Goal: Task Accomplishment & Management: Complete application form

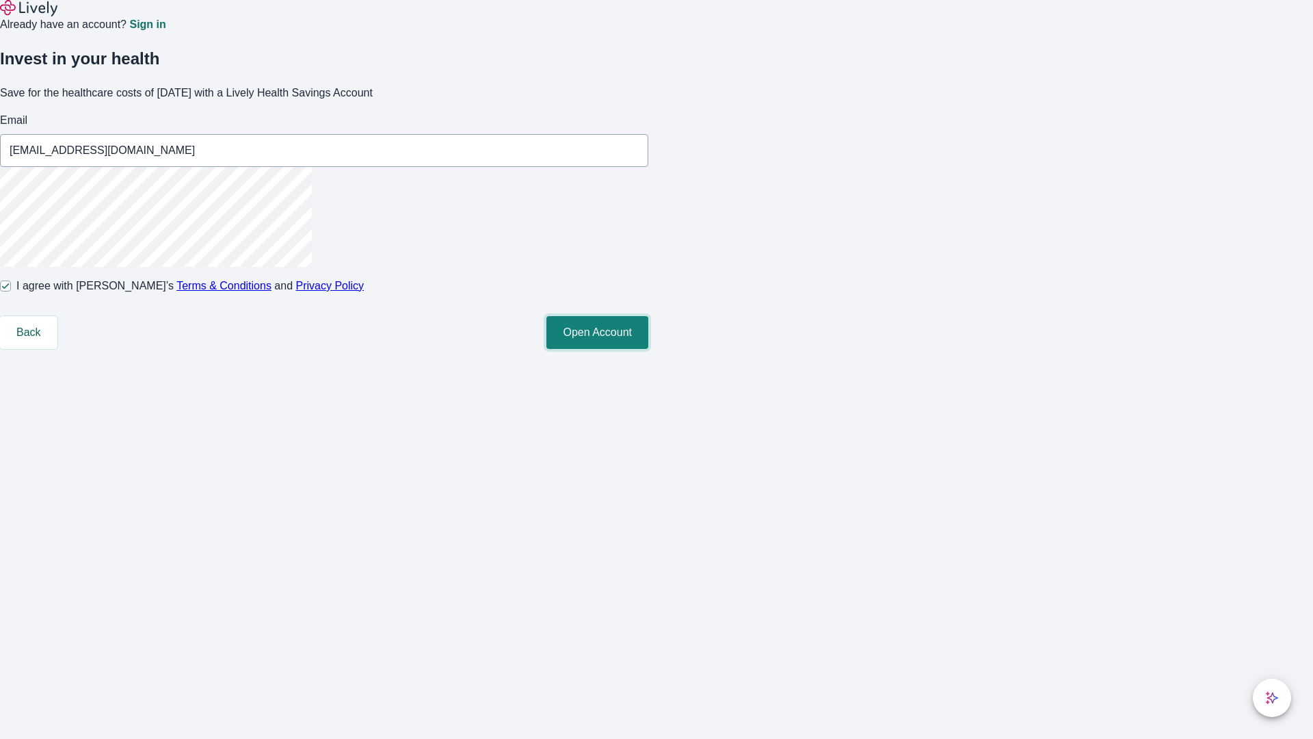
click at [648, 349] on button "Open Account" at bounding box center [598, 332] width 102 height 33
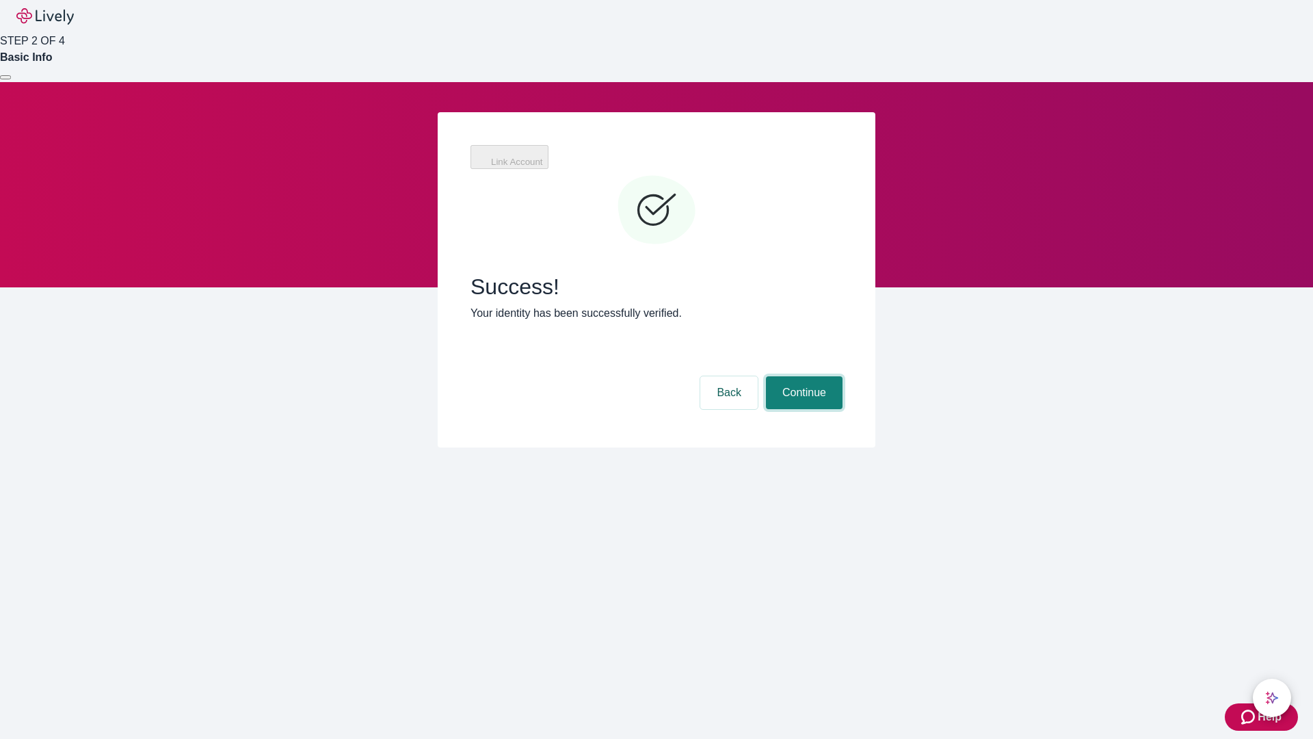
click at [802, 376] on button "Continue" at bounding box center [804, 392] width 77 height 33
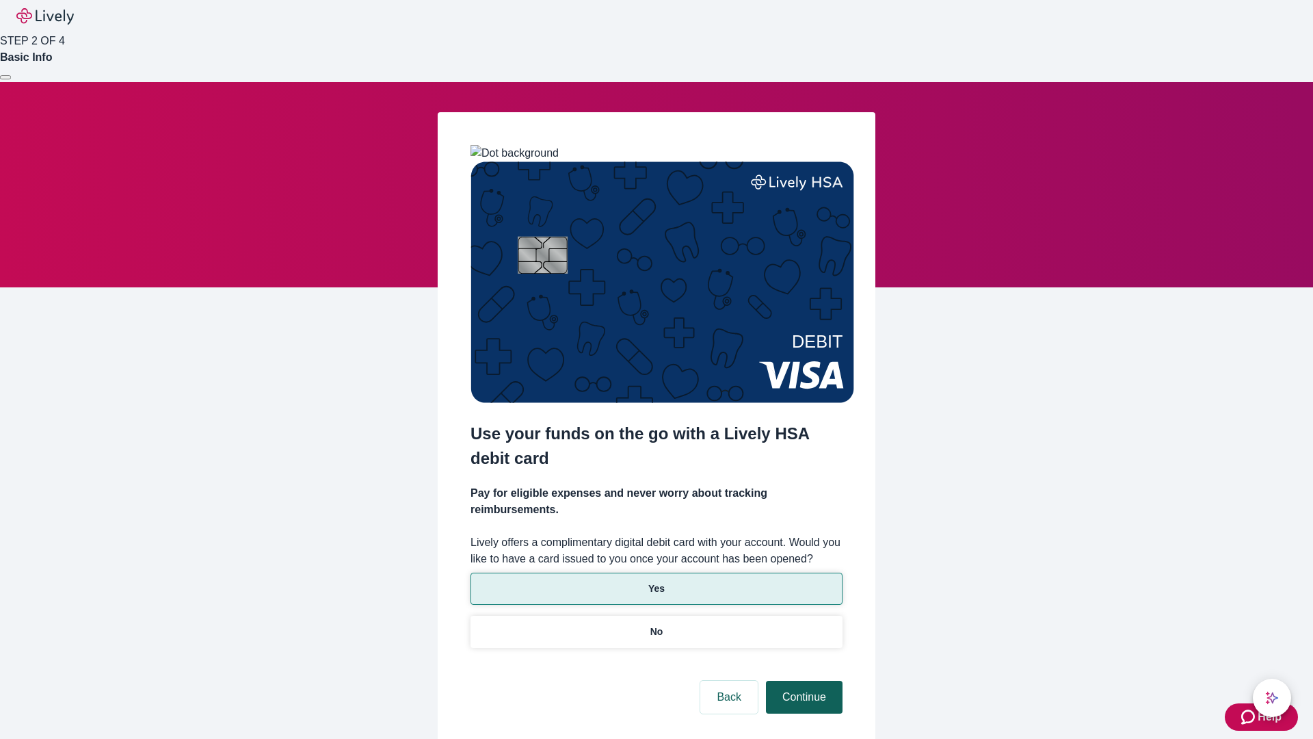
click at [656, 581] on p "Yes" at bounding box center [656, 588] width 16 height 14
click at [802, 681] on button "Continue" at bounding box center [804, 697] width 77 height 33
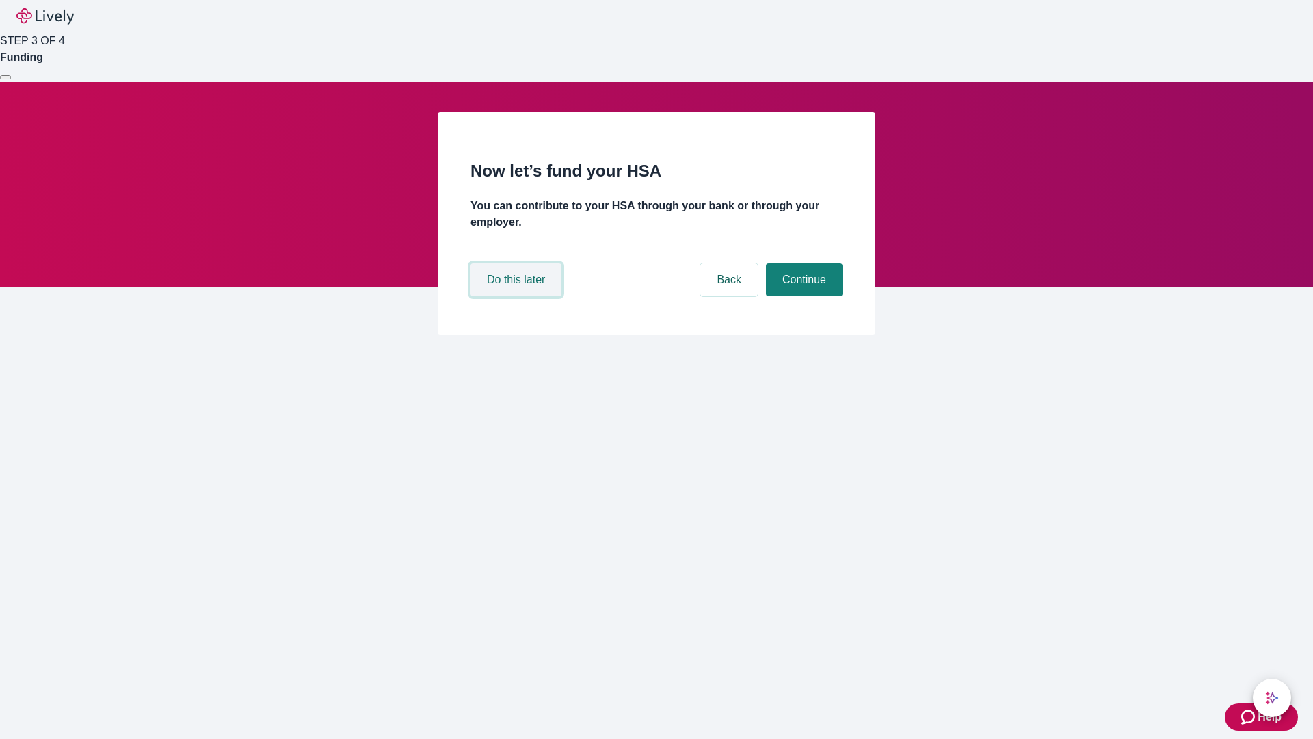
click at [518, 296] on button "Do this later" at bounding box center [516, 279] width 91 height 33
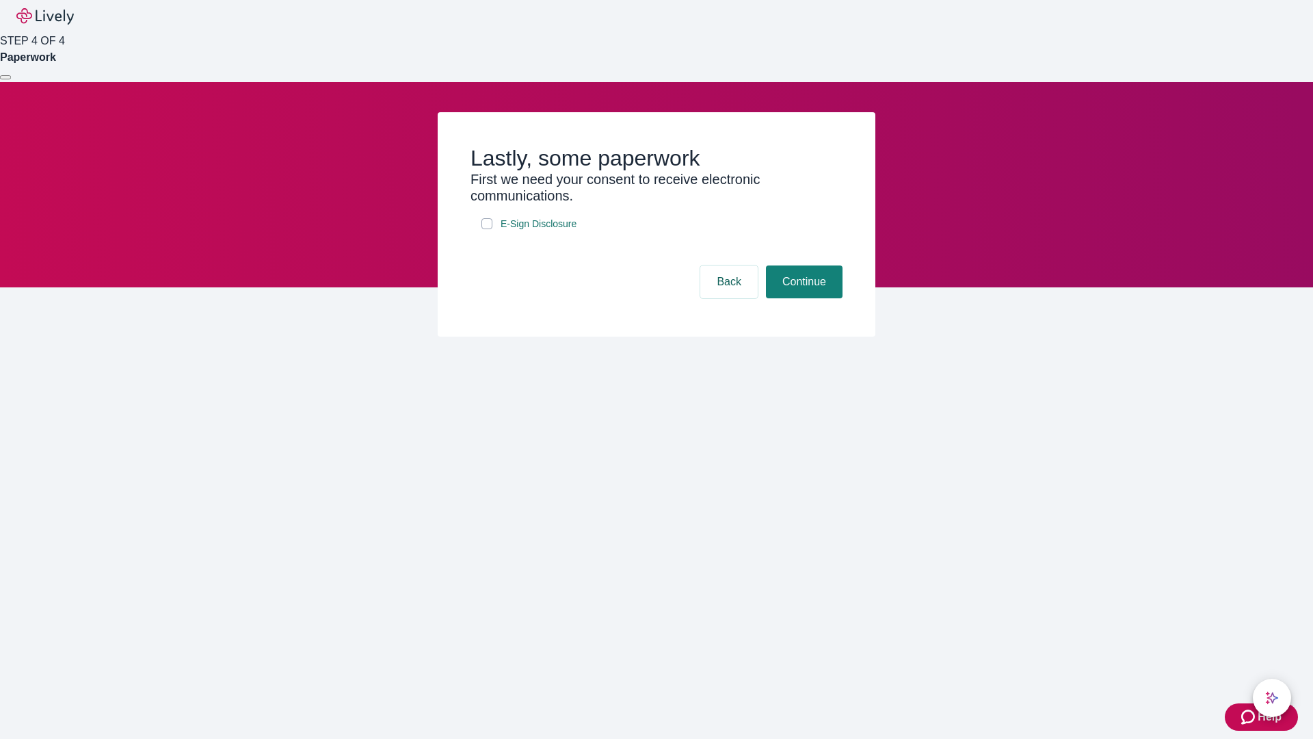
click at [487, 229] on input "E-Sign Disclosure" at bounding box center [487, 223] width 11 height 11
checkbox input "true"
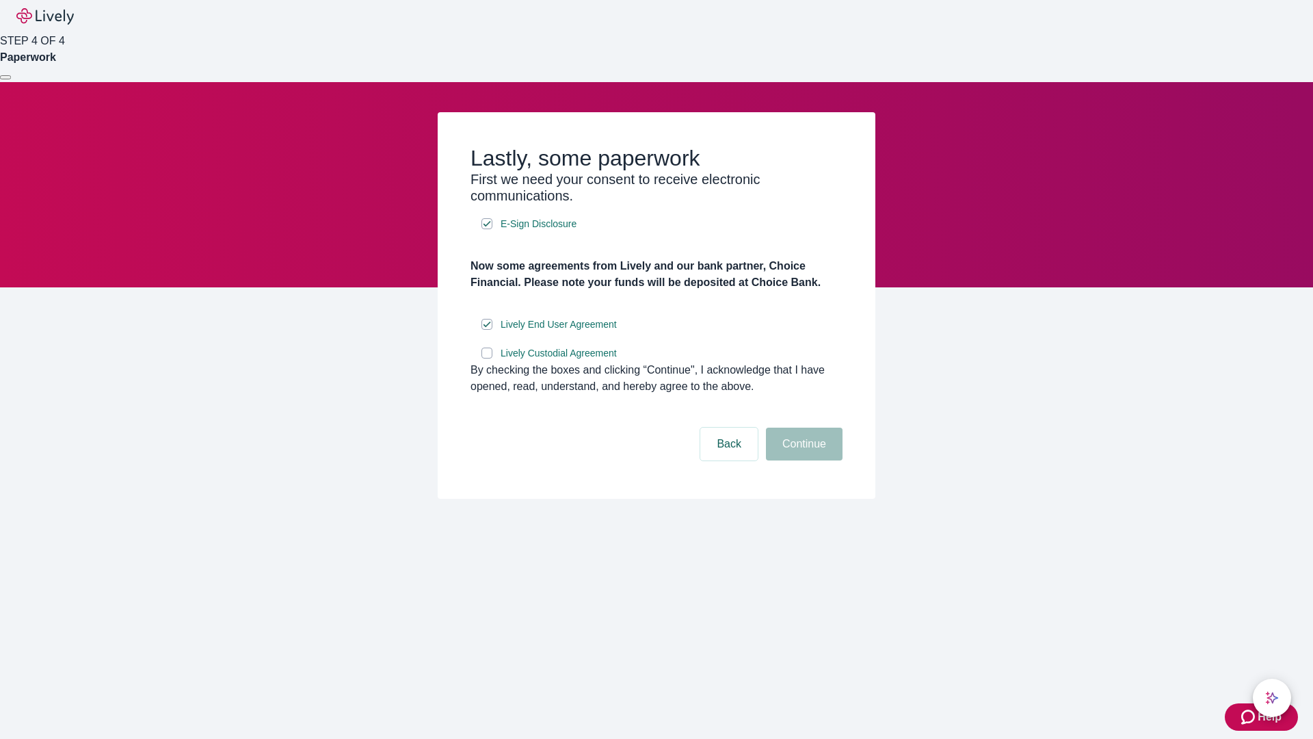
click at [487, 358] on input "Lively Custodial Agreement" at bounding box center [487, 353] width 11 height 11
checkbox input "true"
click at [802, 460] on button "Continue" at bounding box center [804, 444] width 77 height 33
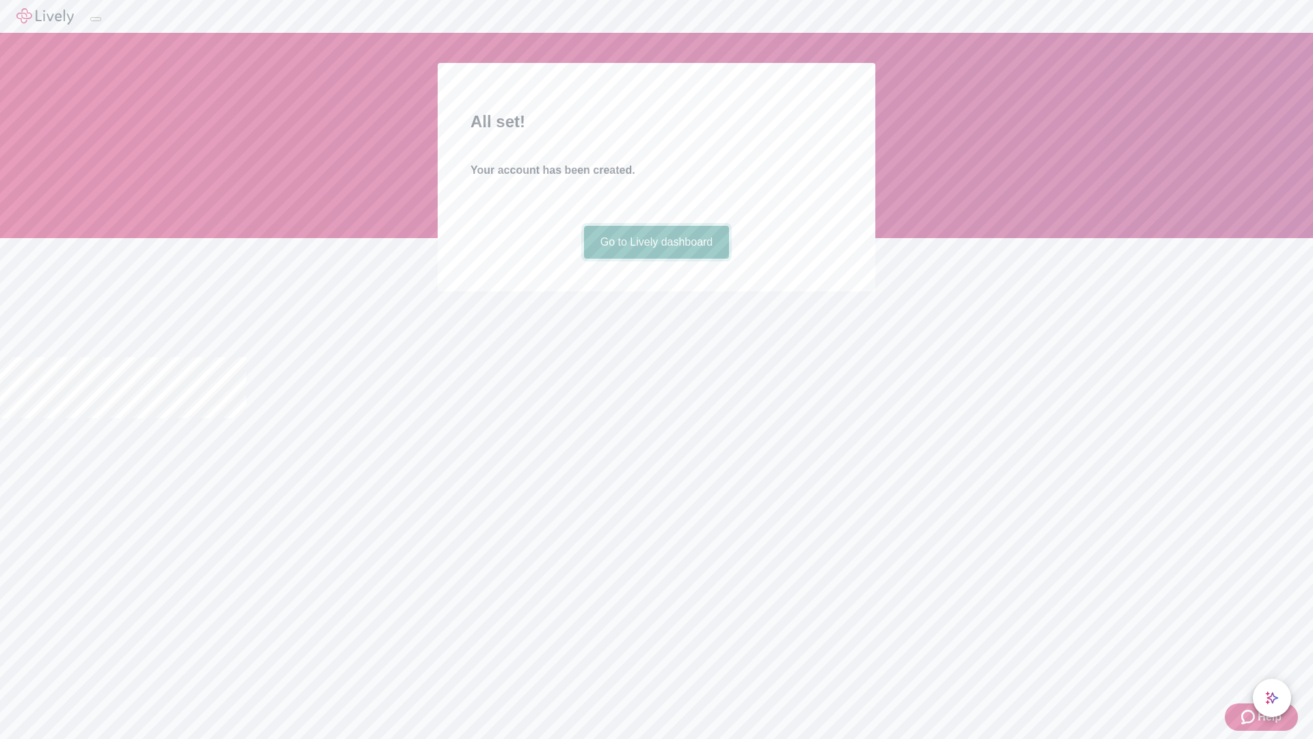
click at [656, 259] on link "Go to Lively dashboard" at bounding box center [657, 242] width 146 height 33
